Goal: Task Accomplishment & Management: Complete application form

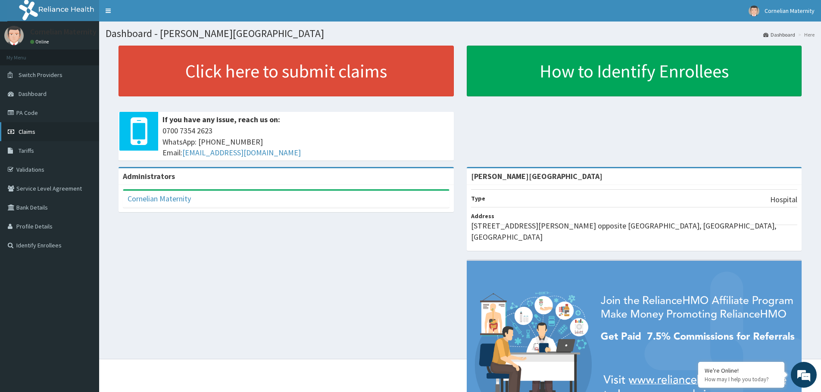
click at [37, 140] on link "Claims" at bounding box center [49, 131] width 99 height 19
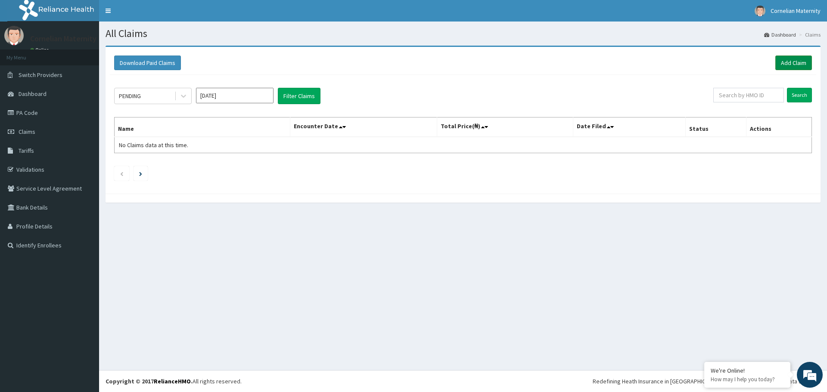
click at [803, 62] on link "Add Claim" at bounding box center [793, 63] width 37 height 15
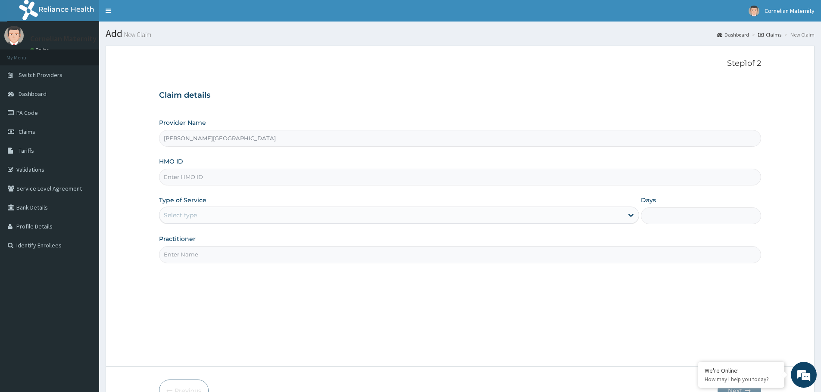
type input "[PERSON_NAME][GEOGRAPHIC_DATA]"
click at [231, 177] on input "HMO ID" at bounding box center [460, 177] width 602 height 17
type input "BCN/10240/A"
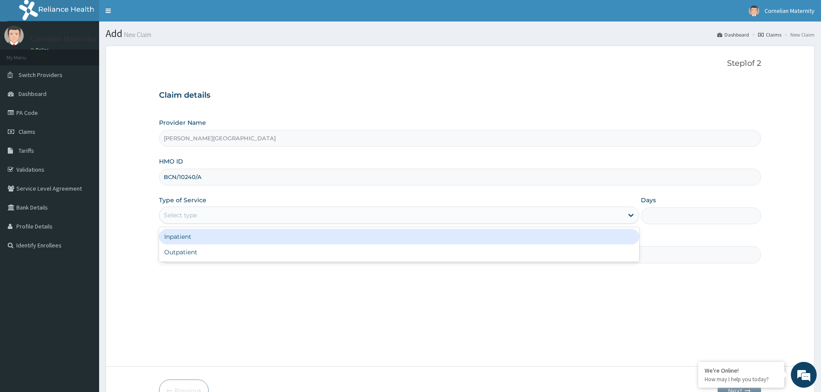
click at [215, 215] on div "Select type" at bounding box center [390, 215] width 463 height 14
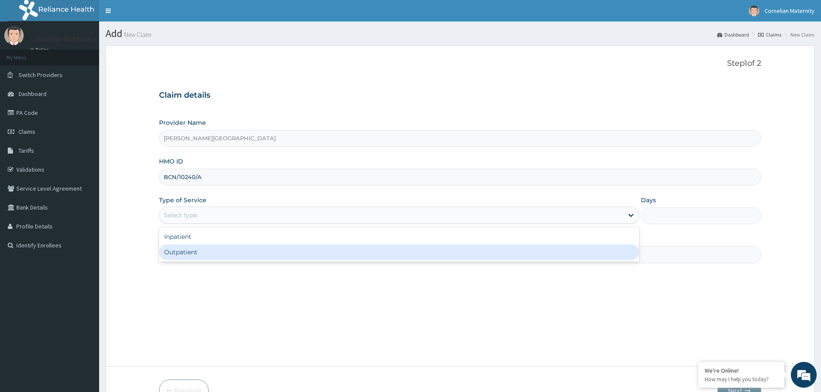
click at [189, 245] on div "Outpatient" at bounding box center [399, 253] width 480 height 16
type input "1"
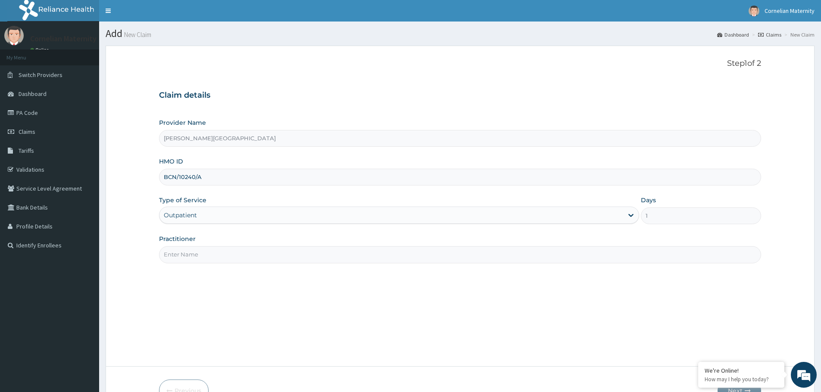
click at [201, 252] on input "Practitioner" at bounding box center [460, 254] width 602 height 17
type input "Dr Ameh"
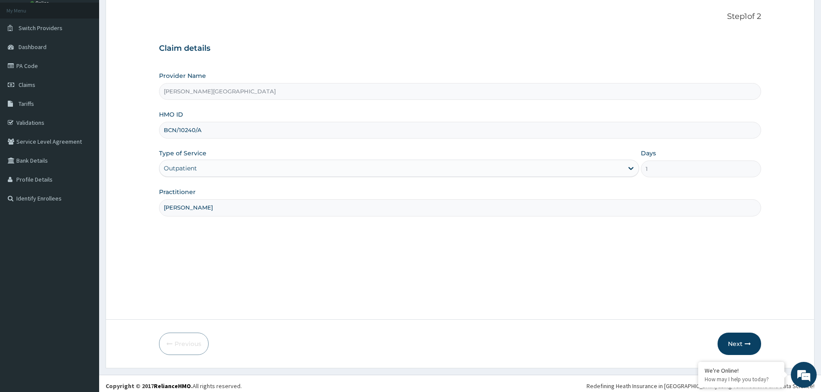
scroll to position [52, 0]
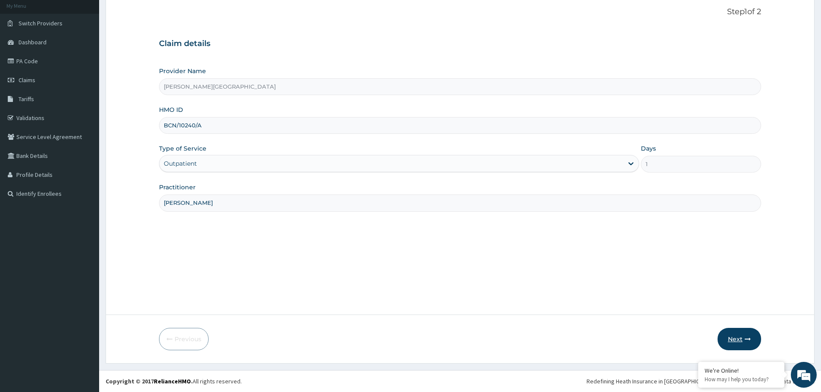
click at [735, 338] on button "Next" at bounding box center [739, 339] width 44 height 22
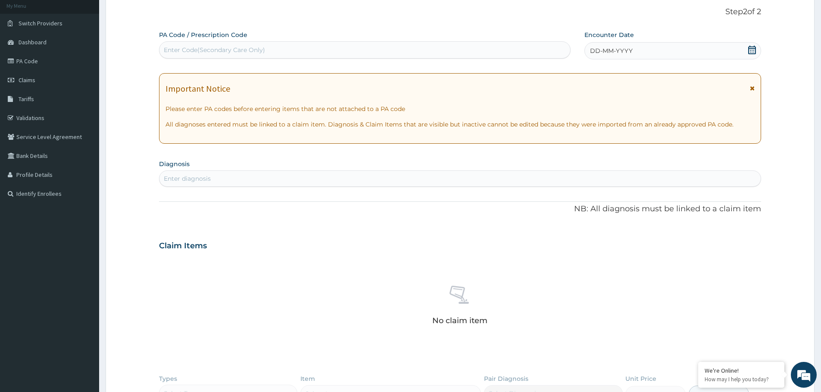
click at [224, 181] on div "Enter diagnosis" at bounding box center [459, 179] width 601 height 14
type input "mala"
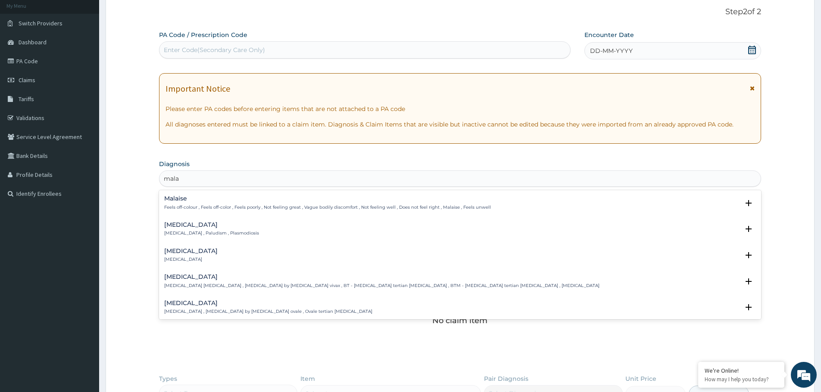
click at [198, 199] on h4 "Malaise" at bounding box center [327, 199] width 326 height 6
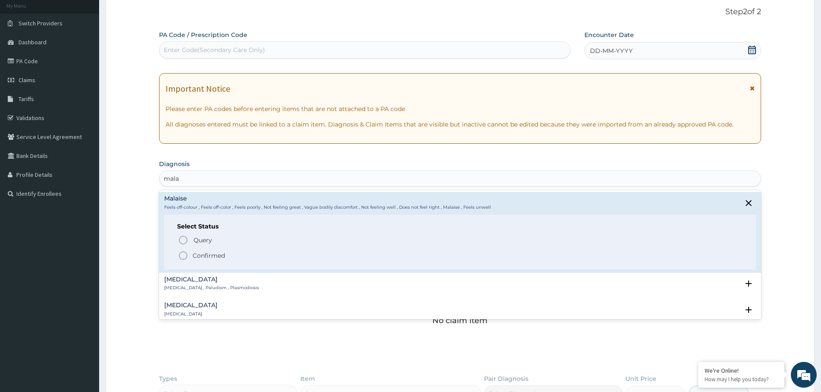
click at [187, 262] on div "Select Status Query Query covers suspected (?), Keep in view (kiv), Ruled out (…" at bounding box center [459, 242] width 591 height 55
click at [186, 258] on circle "status option filled" at bounding box center [183, 256] width 8 height 8
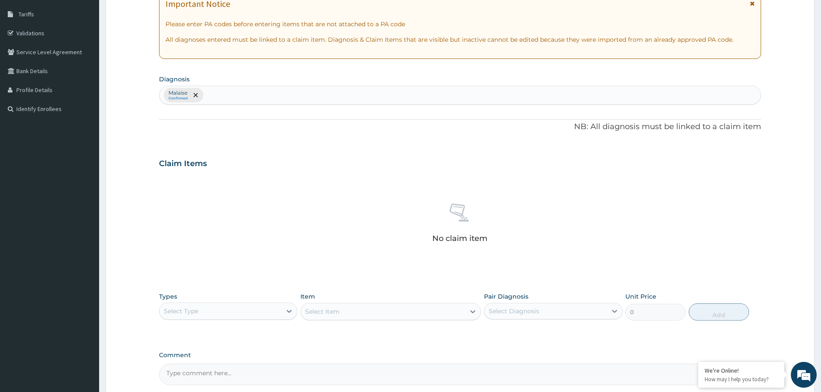
scroll to position [220, 0]
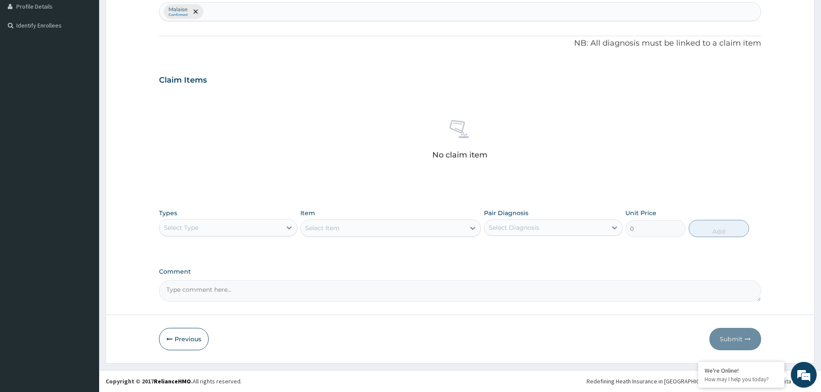
click at [207, 222] on div "Select Type" at bounding box center [220, 228] width 122 height 14
click at [179, 283] on div "Procedures" at bounding box center [228, 281] width 138 height 16
click at [432, 229] on div "Select Item" at bounding box center [383, 228] width 164 height 14
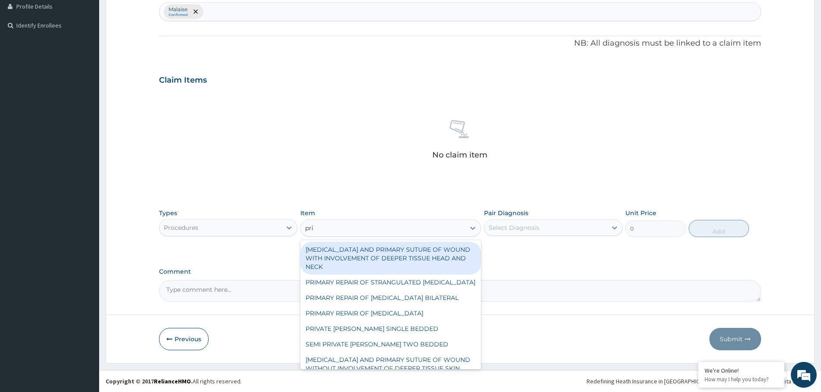
type input "priv"
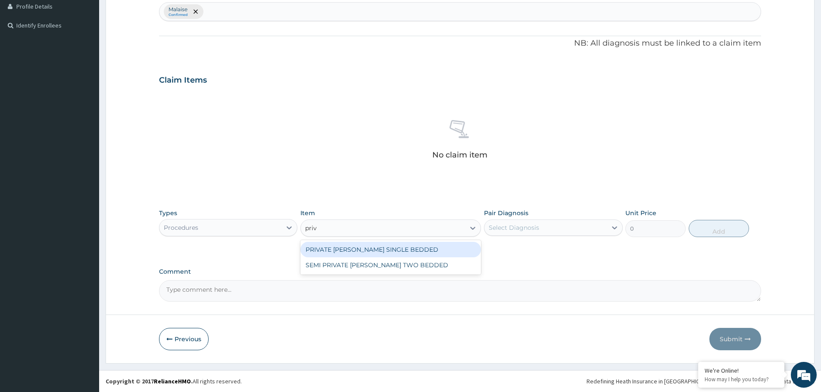
click at [392, 245] on div "PRIVATE WARD SINGLE BEDDED" at bounding box center [390, 250] width 180 height 16
type input "16100"
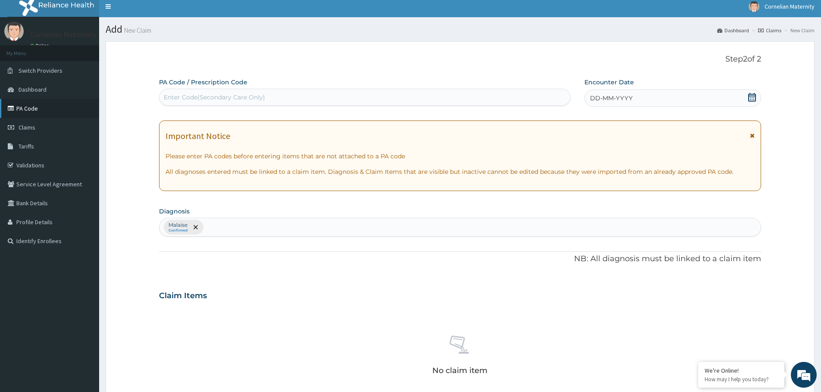
scroll to position [0, 0]
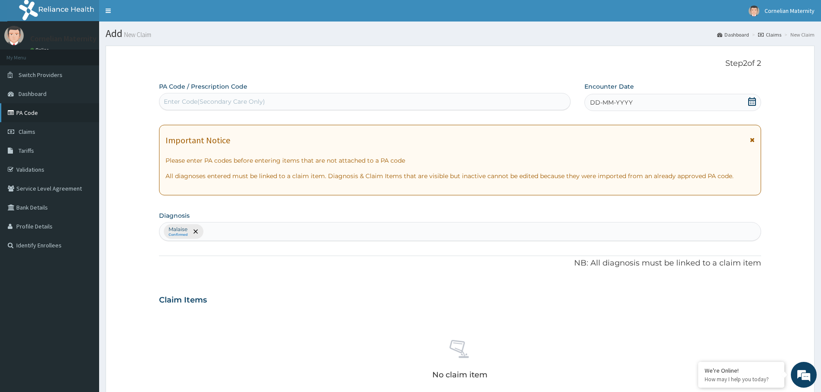
click at [46, 110] on link "PA Code" at bounding box center [49, 112] width 99 height 19
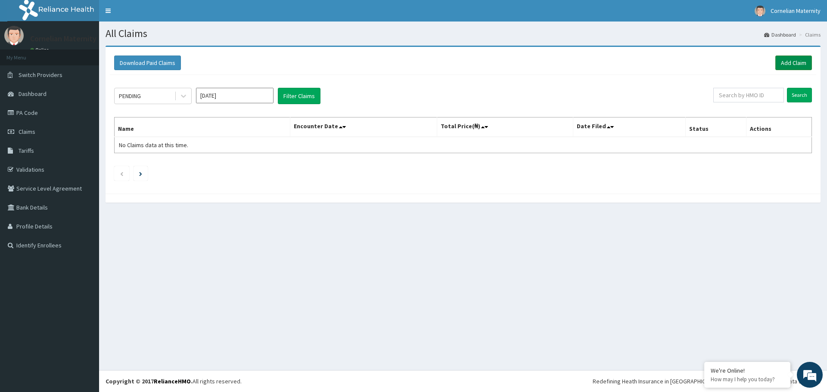
click at [793, 60] on link "Add Claim" at bounding box center [793, 63] width 37 height 15
click at [784, 60] on link "Add Claim" at bounding box center [793, 63] width 37 height 15
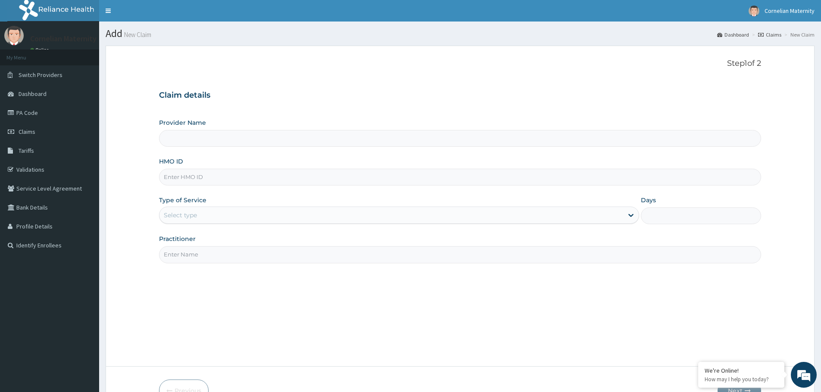
type input "[PERSON_NAME][GEOGRAPHIC_DATA]"
click at [198, 178] on input "HMO ID" at bounding box center [460, 177] width 602 height 17
type input "EOS/10036/B"
click at [206, 218] on div "Select type" at bounding box center [390, 215] width 463 height 14
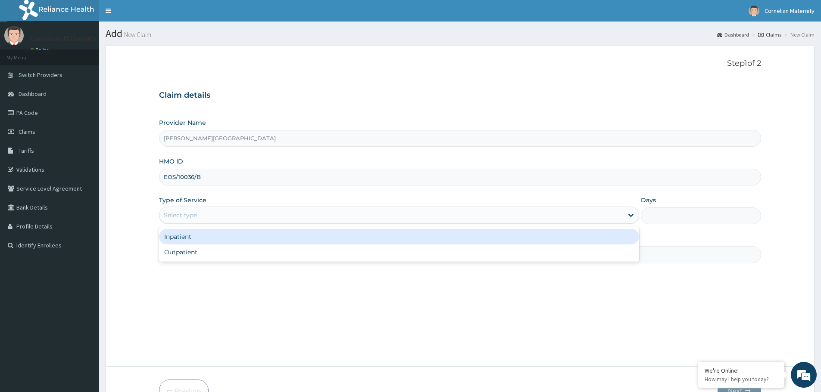
click at [199, 236] on div "Inpatient" at bounding box center [399, 237] width 480 height 16
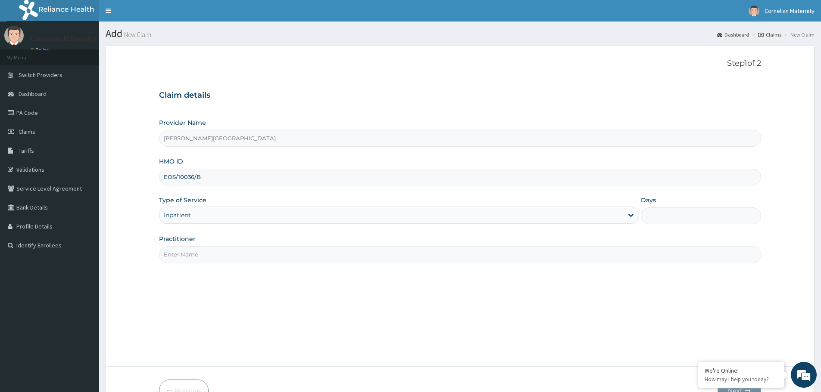
click at [683, 211] on input "Days" at bounding box center [701, 216] width 120 height 17
click at [302, 256] on input "Practitioner" at bounding box center [460, 254] width 602 height 17
type input "Dr Ameh"
click at [665, 210] on input "Days" at bounding box center [701, 216] width 120 height 17
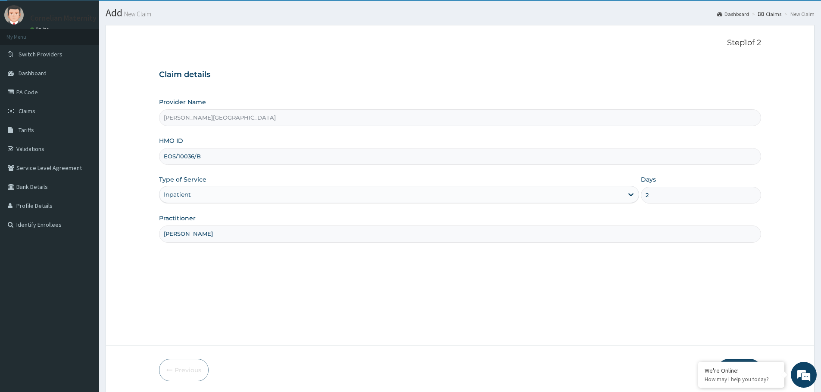
scroll to position [52, 0]
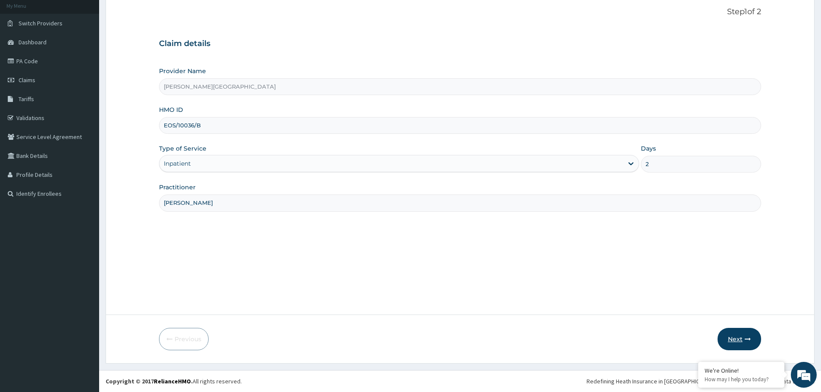
type input "2"
click at [734, 338] on button "Next" at bounding box center [739, 339] width 44 height 22
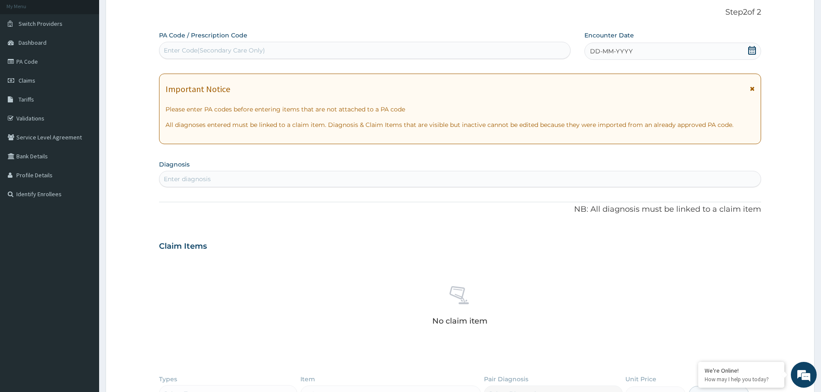
scroll to position [0, 0]
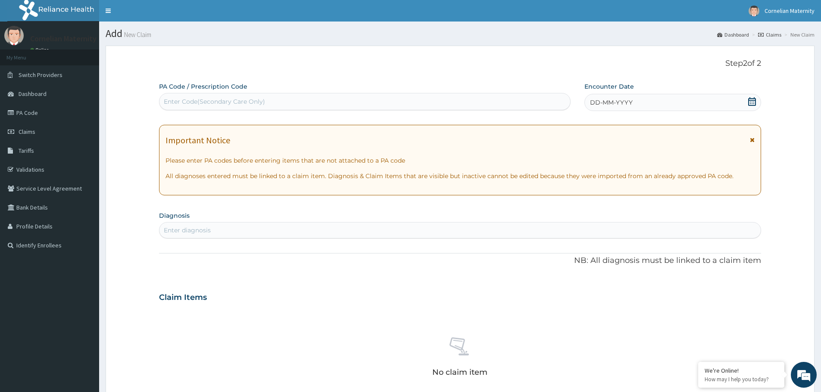
click at [194, 109] on div "Enter Code(Secondary Care Only)" at bounding box center [364, 101] width 411 height 17
